Goal: Transaction & Acquisition: Purchase product/service

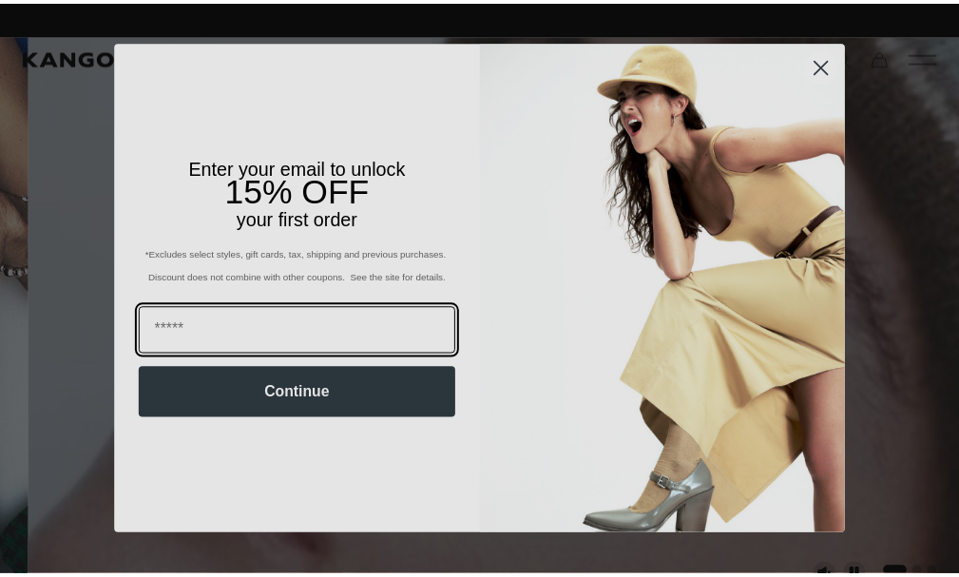
scroll to position [0, 392]
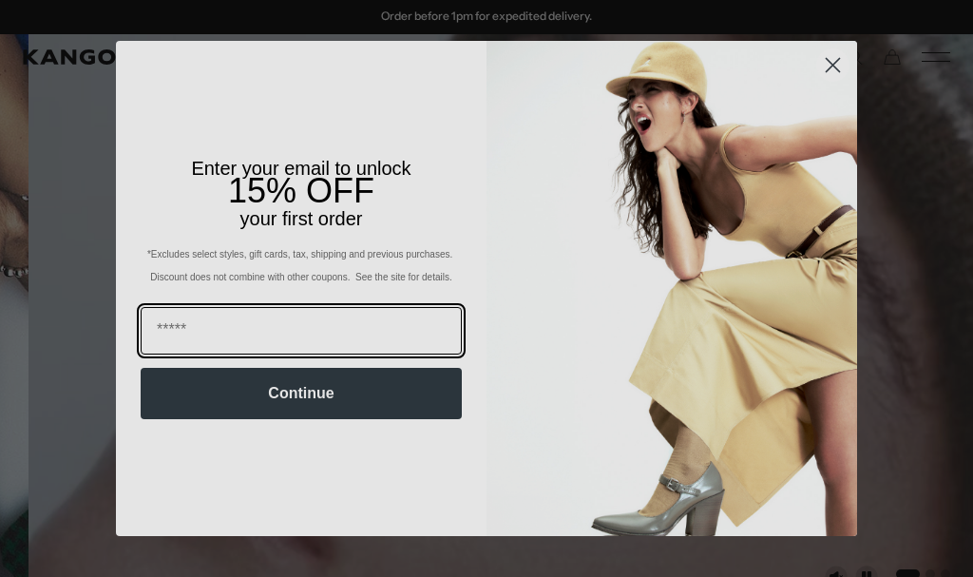
click at [254, 333] on input "Email" at bounding box center [301, 331] width 321 height 48
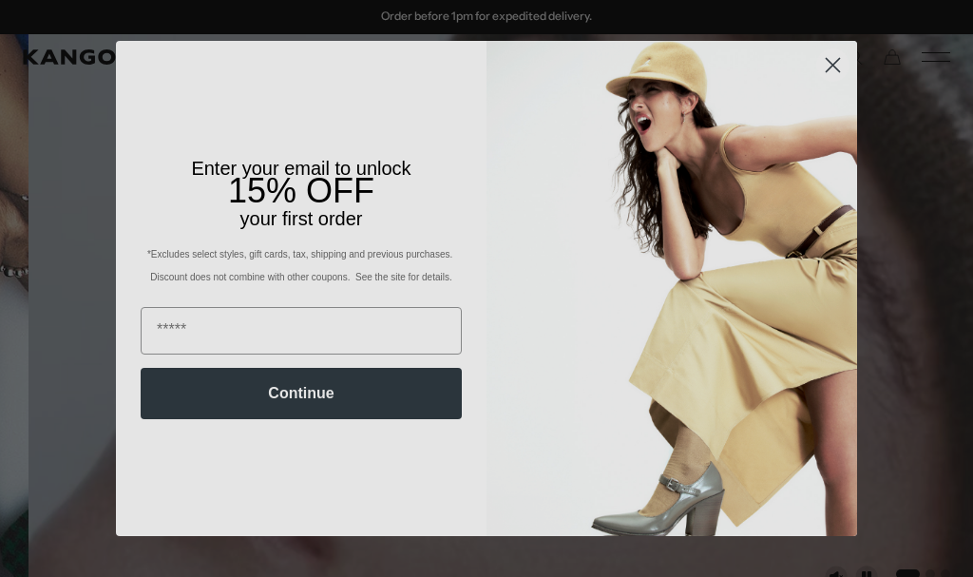
click at [819, 62] on circle "Close dialog" at bounding box center [832, 64] width 31 height 31
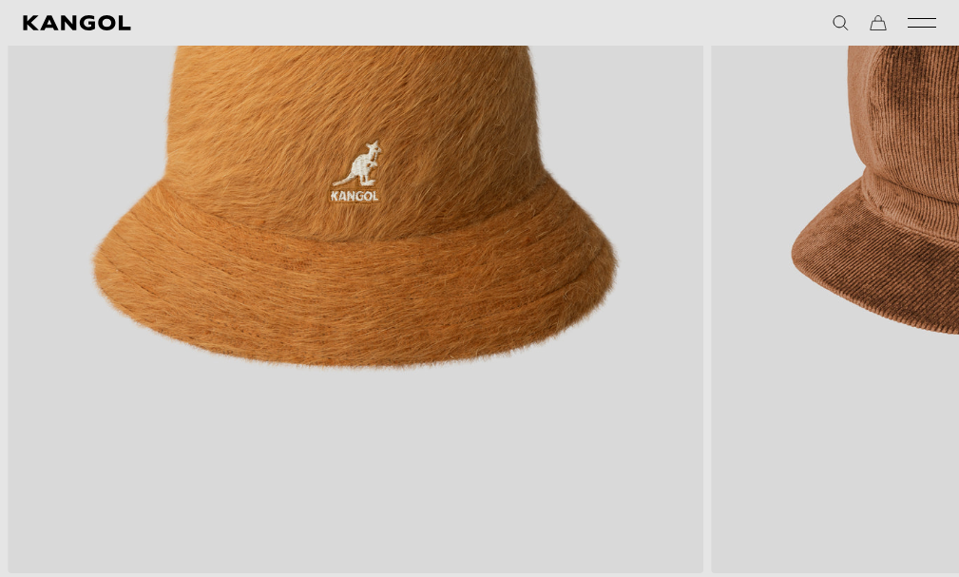
scroll to position [1046, 0]
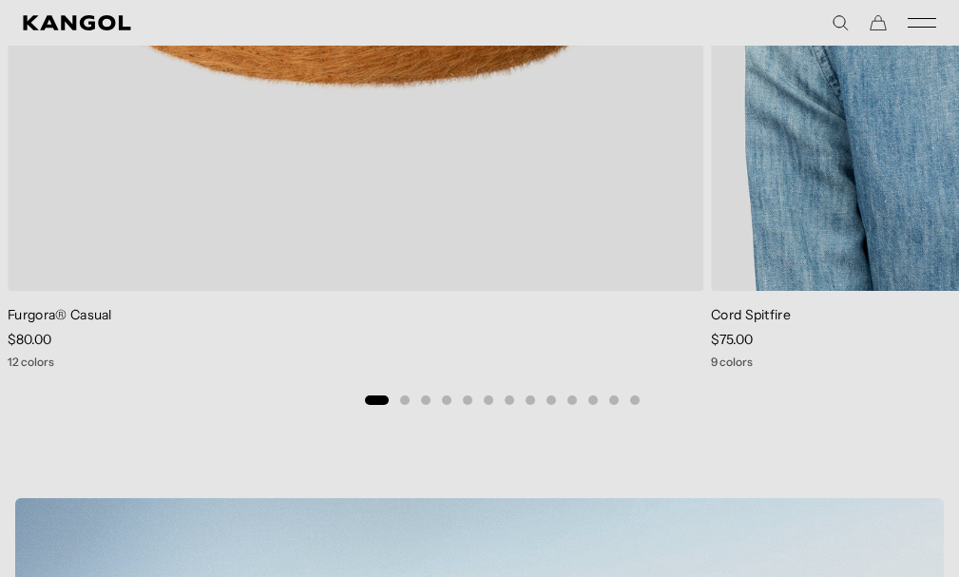
scroll to position [0, 0]
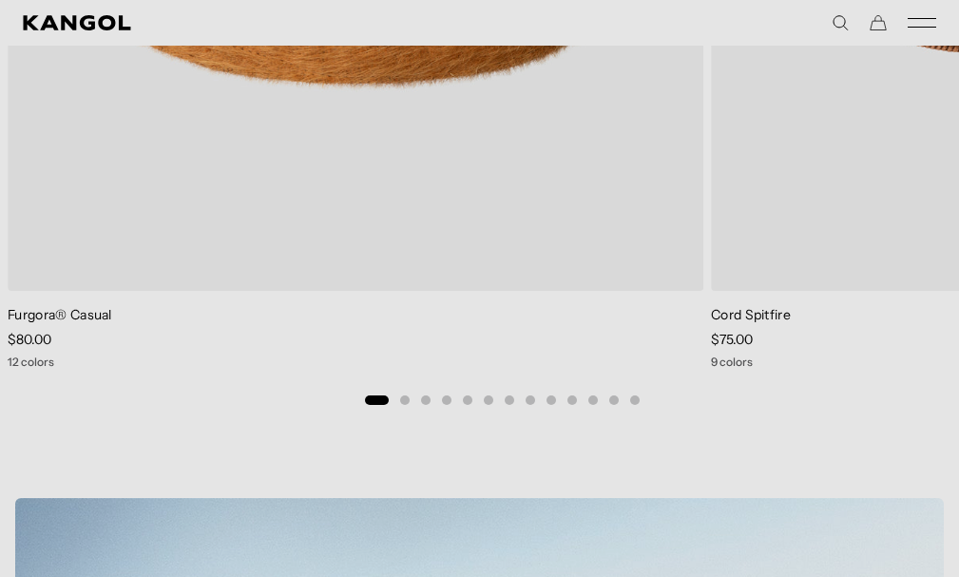
scroll to position [0, 392]
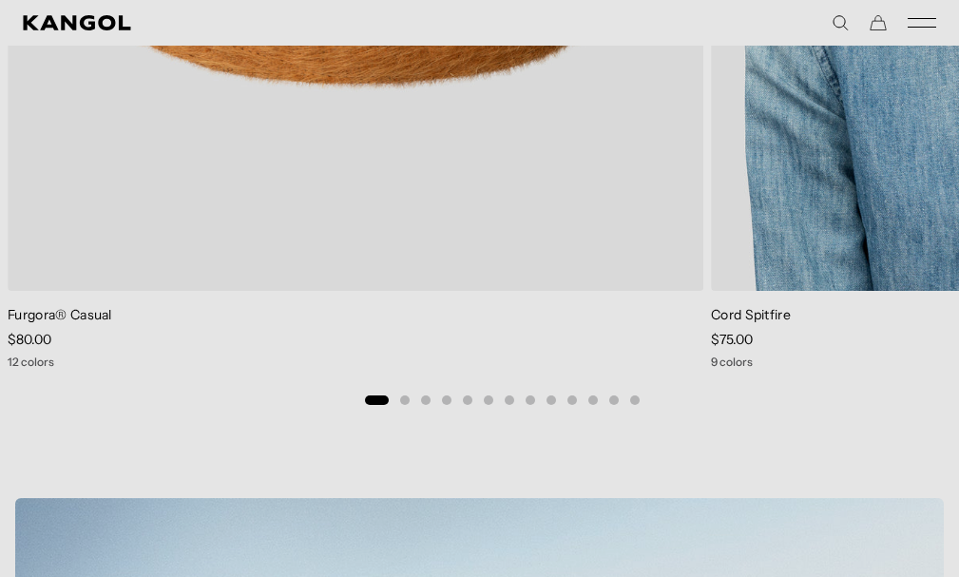
drag, startPoint x: 770, startPoint y: 243, endPoint x: 772, endPoint y: 231, distance: 12.5
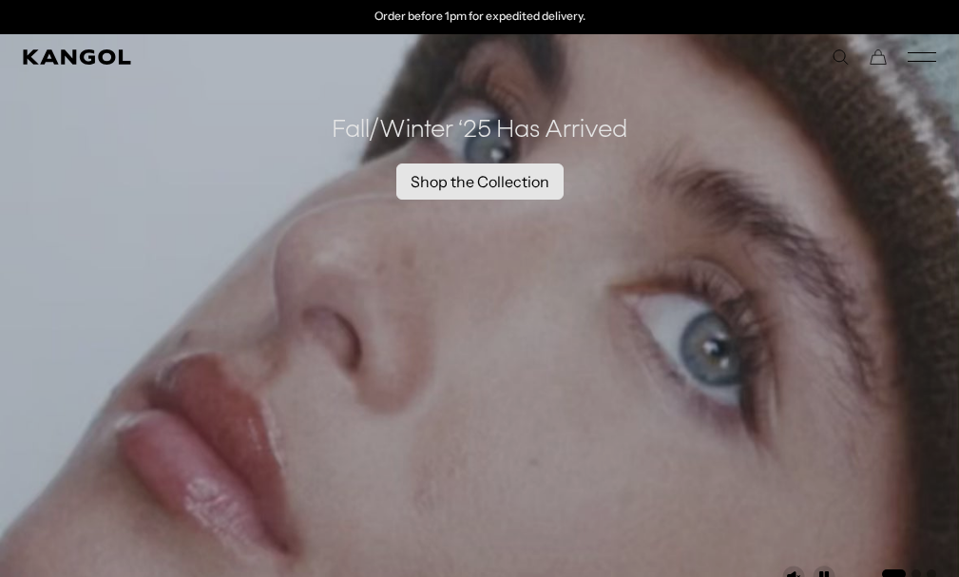
click at [467, 181] on link "Shop the Collection" at bounding box center [479, 181] width 167 height 36
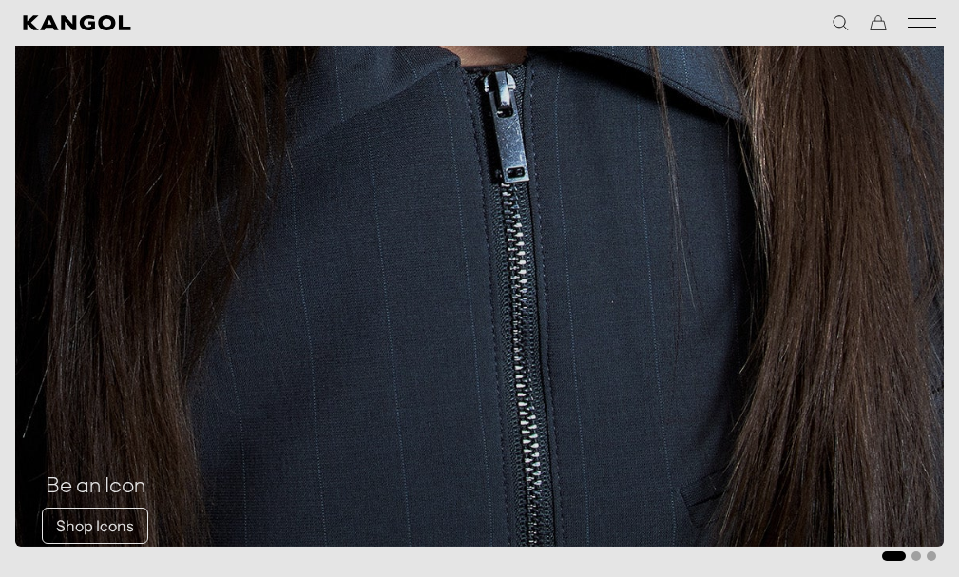
scroll to position [3137, 0]
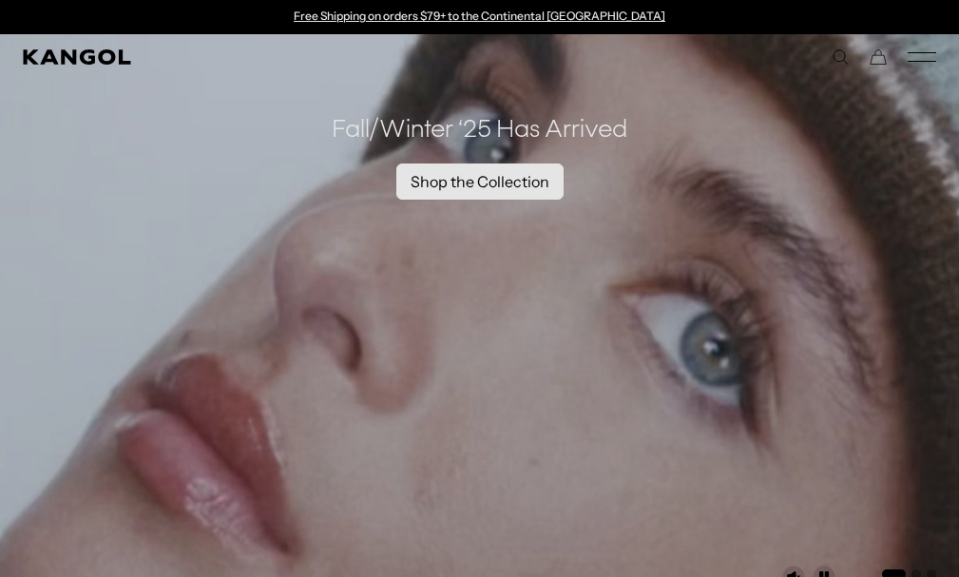
click at [492, 178] on link "Shop the Collection" at bounding box center [479, 181] width 167 height 36
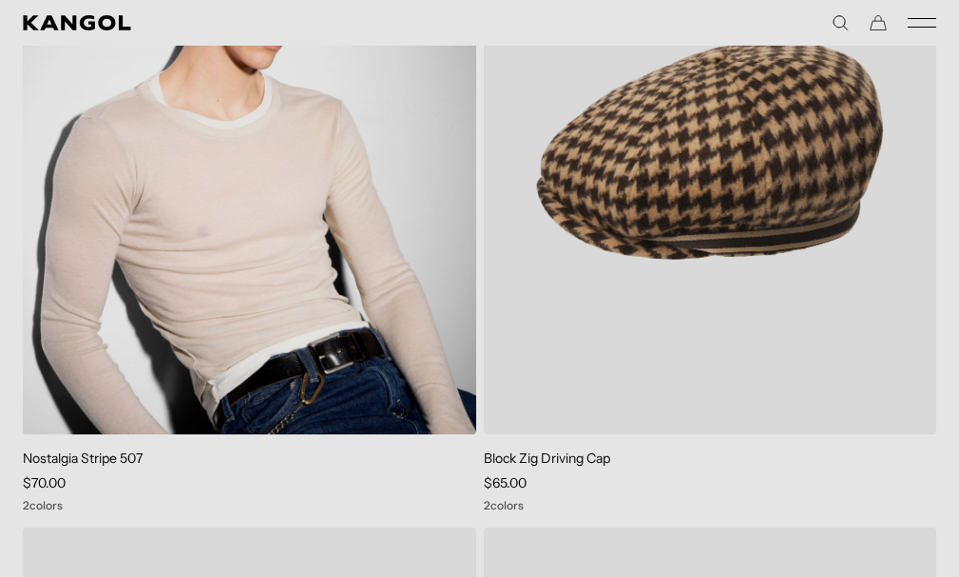
scroll to position [0, 392]
click at [437, 287] on img at bounding box center [249, 150] width 453 height 568
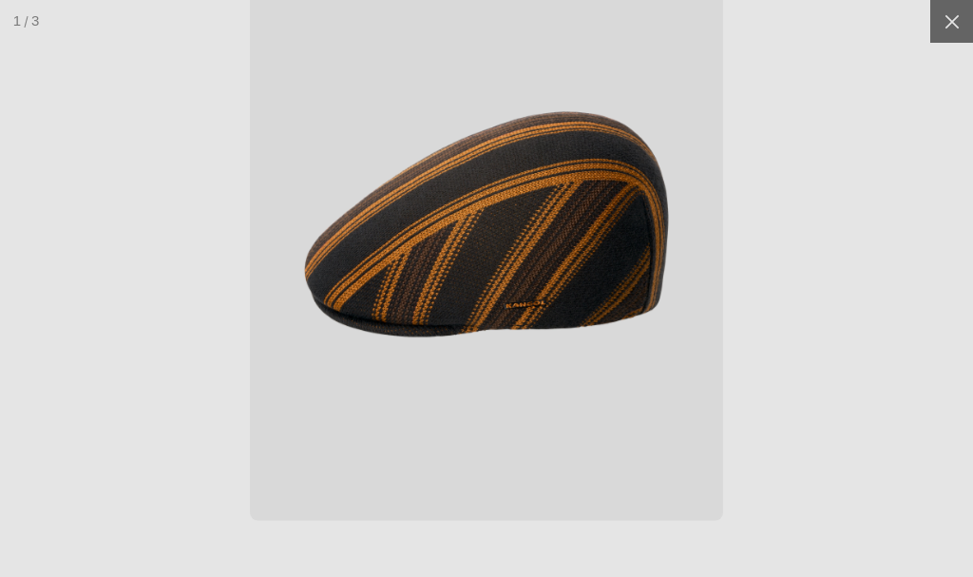
scroll to position [0, 392]
click at [943, 21] on icon at bounding box center [952, 21] width 19 height 19
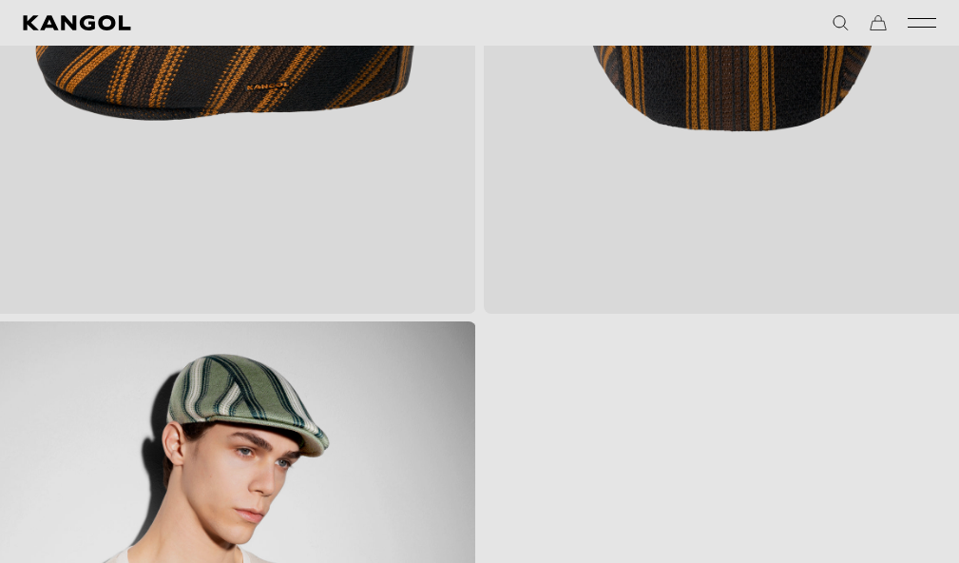
click at [351, 251] on img "Gallery Viewer" at bounding box center [226, 2] width 499 height 624
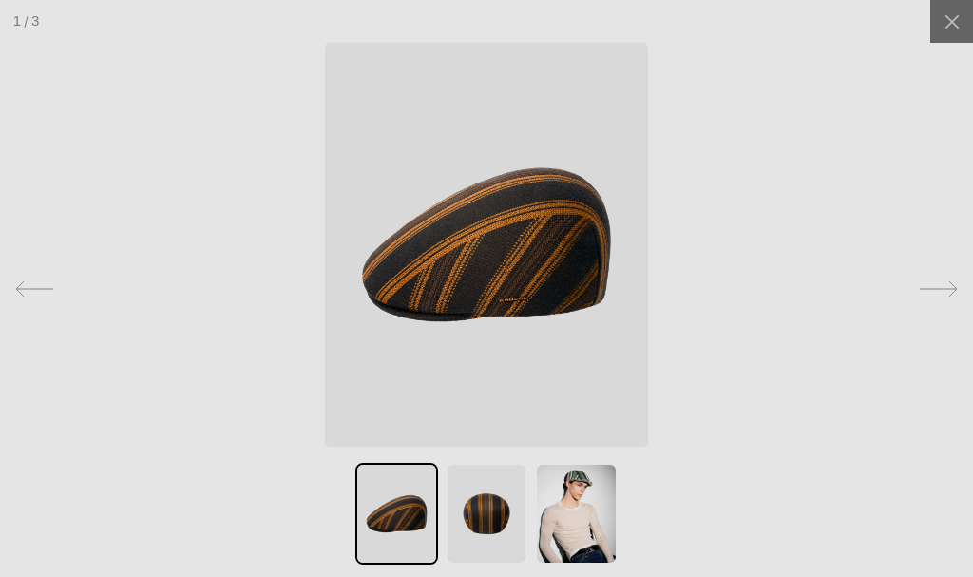
scroll to position [0, 0]
click at [931, 289] on icon at bounding box center [939, 289] width 38 height 38
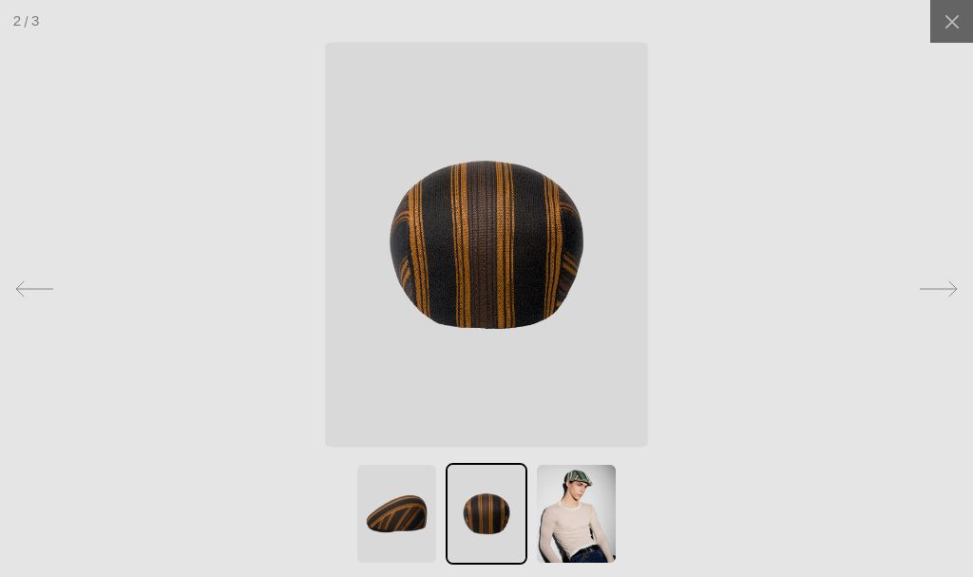
click at [931, 289] on icon at bounding box center [938, 288] width 37 height 15
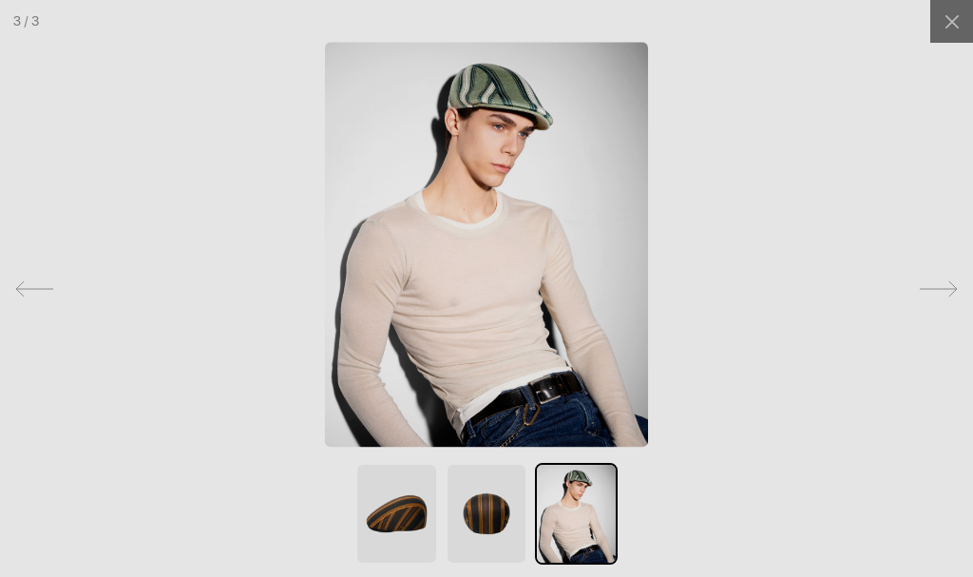
click at [931, 289] on icon at bounding box center [938, 288] width 37 height 15
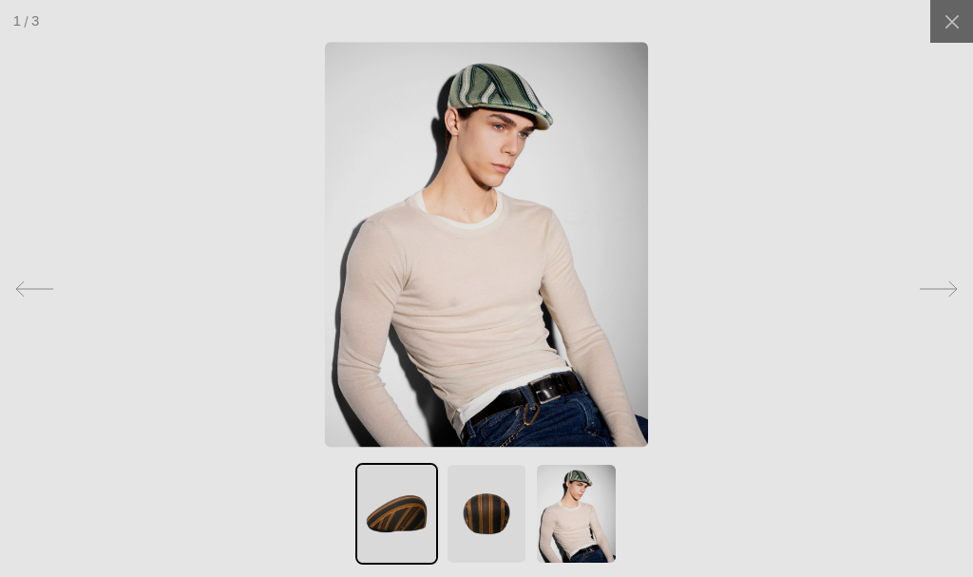
scroll to position [0, 392]
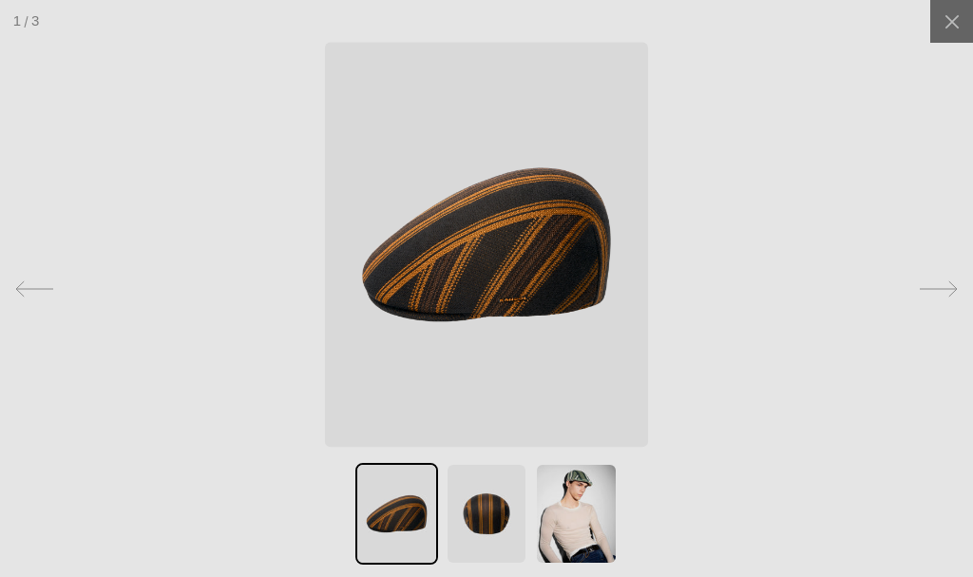
click at [931, 289] on icon at bounding box center [938, 288] width 37 height 15
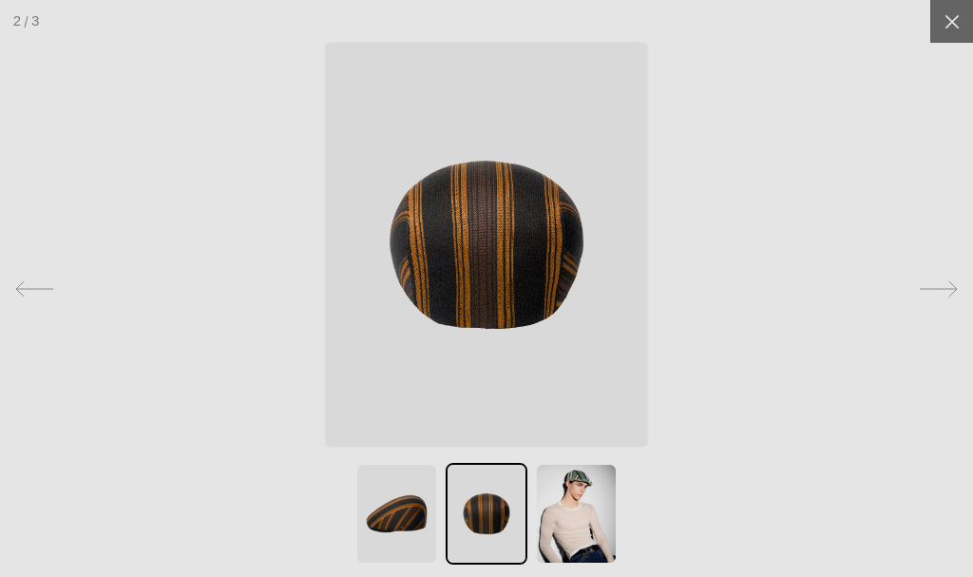
click at [943, 12] on icon at bounding box center [952, 21] width 19 height 19
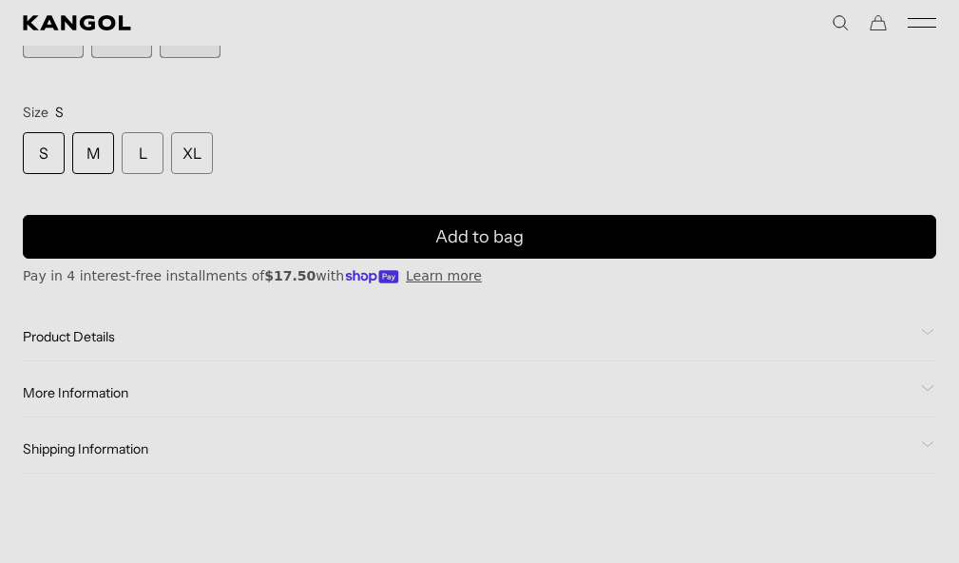
click at [96, 157] on div "M" at bounding box center [93, 153] width 42 height 42
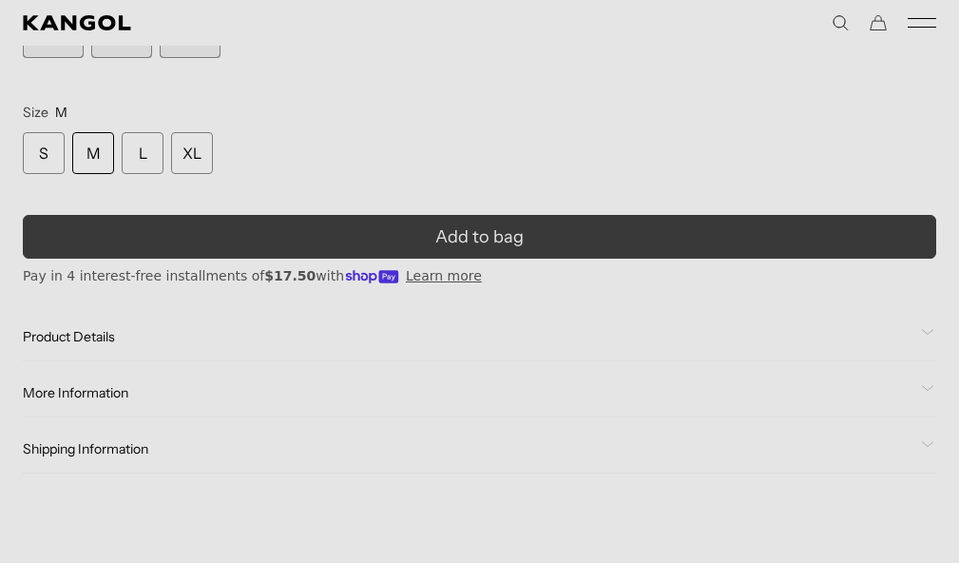
click at [447, 232] on span "Add to bag" at bounding box center [479, 237] width 88 height 26
